Goal: Task Accomplishment & Management: Complete application form

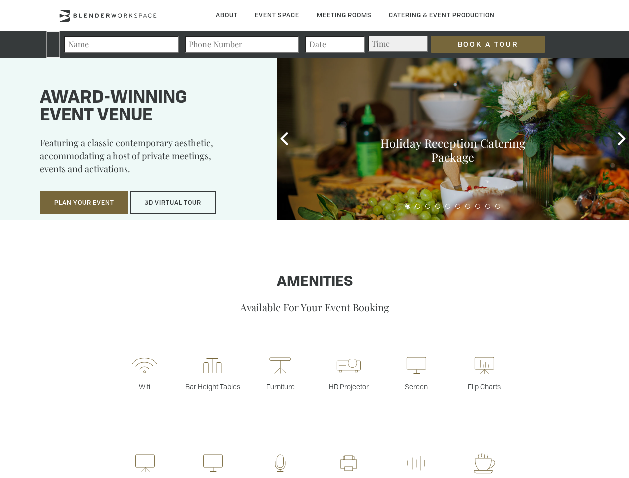
click at [480, 44] on input "Book a Tour" at bounding box center [488, 44] width 115 height 17
click at [84, 203] on button "Plan Your Event" at bounding box center [84, 202] width 89 height 23
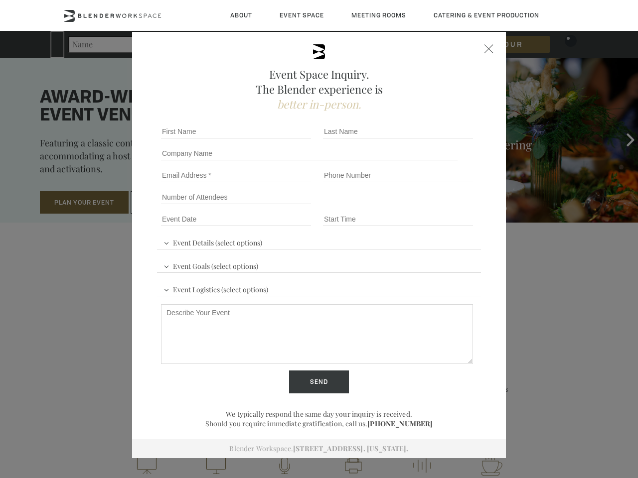
click at [173, 203] on input "Number of Attendees" at bounding box center [236, 197] width 150 height 14
click at [284, 139] on div "First name *" at bounding box center [238, 132] width 162 height 22
click at [622, 139] on div "Event Space Inquiry. The Blender experience is better in-person. Event Details …" at bounding box center [319, 239] width 638 height 478
click at [408, 206] on fieldset "Number of Attendees Budget Range" at bounding box center [319, 197] width 324 height 22
click at [418, 206] on fieldset "Number of Attendees Budget Range" at bounding box center [319, 197] width 324 height 22
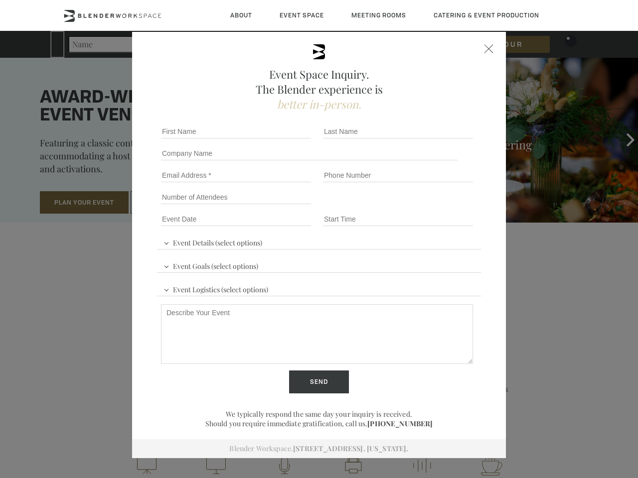
click at [428, 206] on fieldset "Number of Attendees Budget Range" at bounding box center [319, 197] width 324 height 22
click at [438, 206] on fieldset "Number of Attendees Budget Range" at bounding box center [319, 197] width 324 height 22
click at [448, 206] on fieldset "Number of Attendees Budget Range" at bounding box center [319, 197] width 324 height 22
